Goal: Browse casually

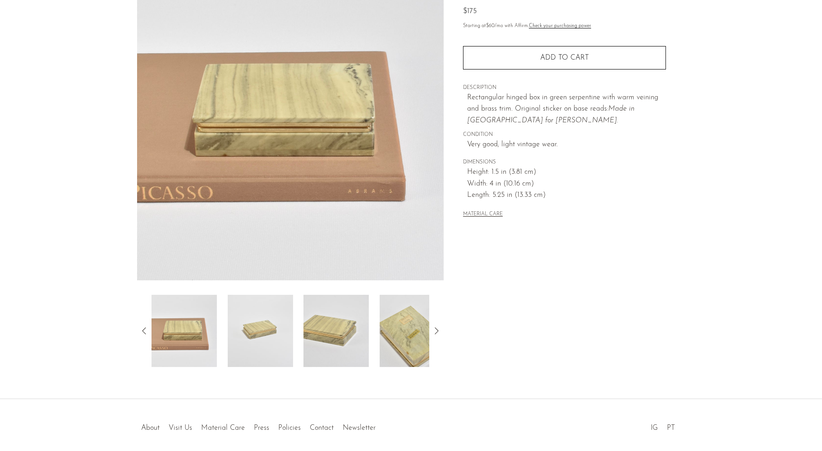
scroll to position [137, 0]
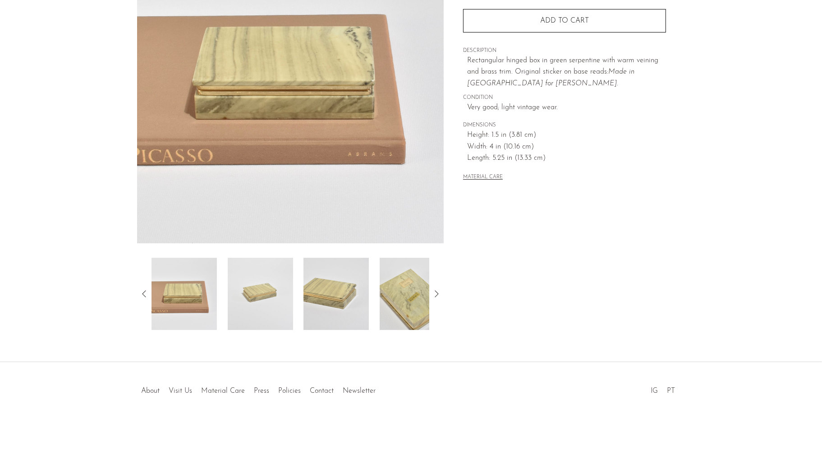
click at [406, 304] on img at bounding box center [412, 294] width 65 height 72
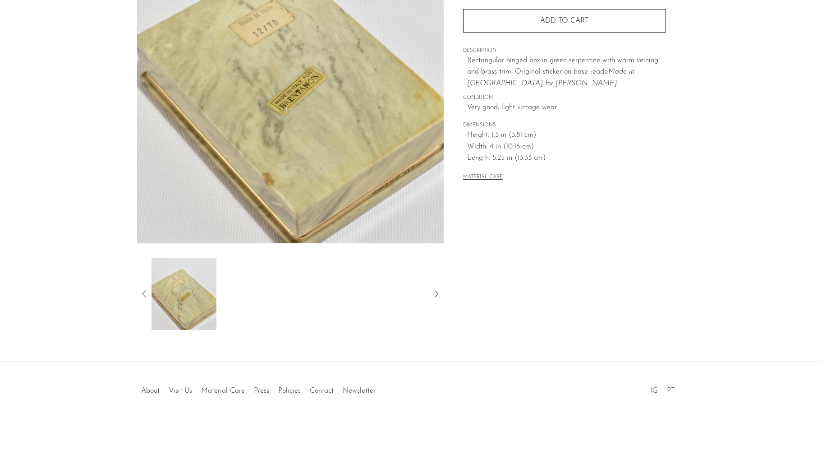
click at [143, 293] on icon at bounding box center [144, 293] width 11 height 11
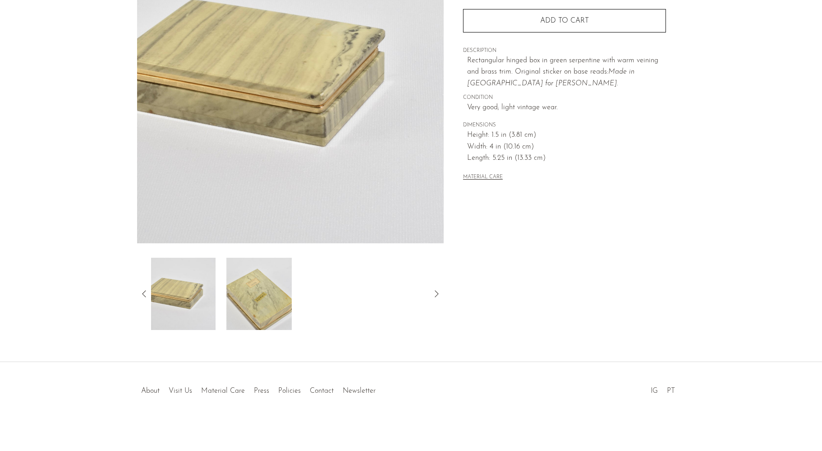
click at [188, 296] on img at bounding box center [183, 294] width 65 height 72
click at [186, 305] on img at bounding box center [183, 294] width 65 height 72
click at [141, 294] on icon at bounding box center [144, 293] width 11 height 11
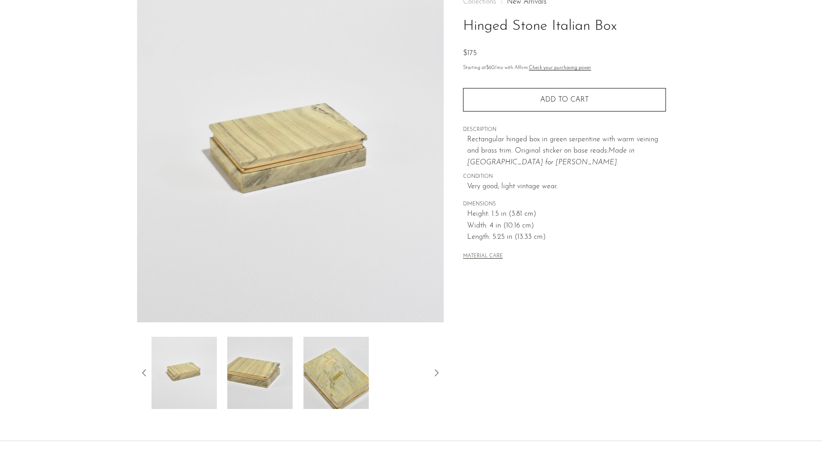
scroll to position [0, 0]
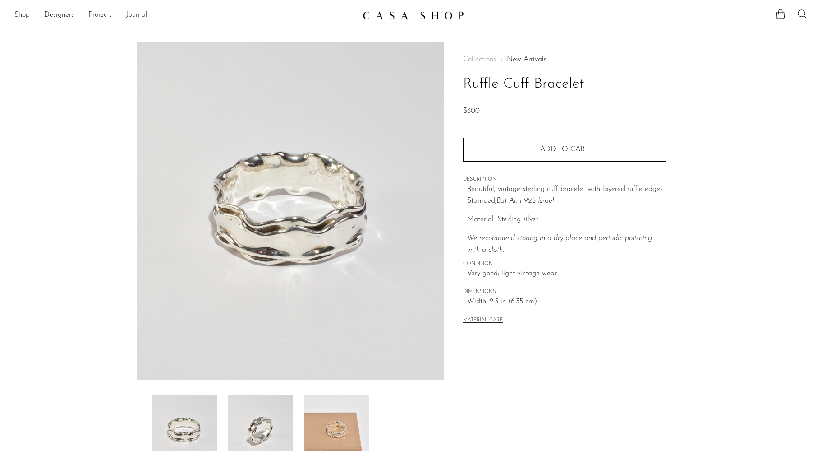
scroll to position [90, 0]
